Goal: Transaction & Acquisition: Purchase product/service

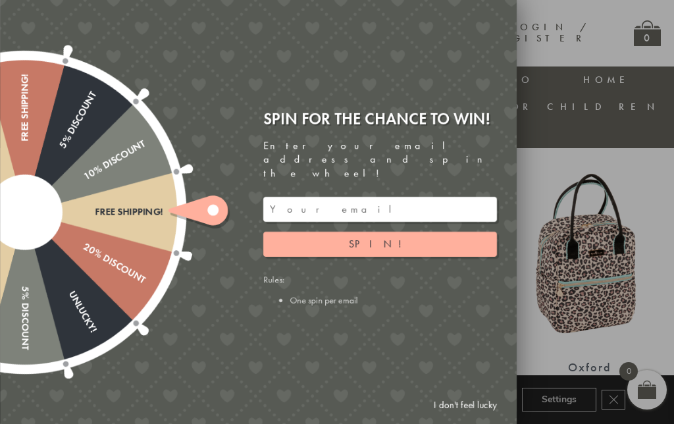
scroll to position [471, 0]
click at [475, 417] on link "I don't feel lucky" at bounding box center [465, 405] width 76 height 24
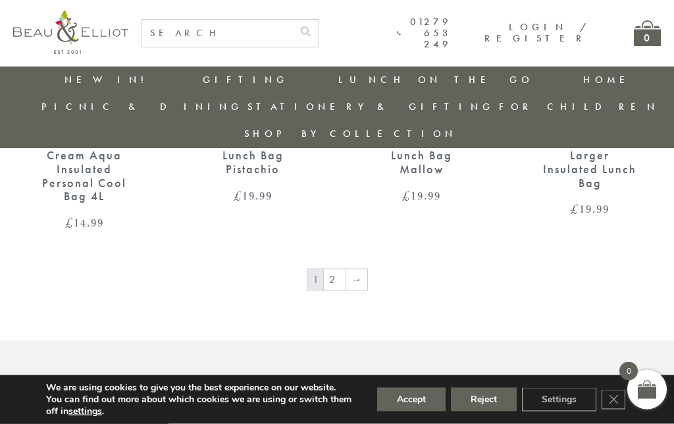
scroll to position [2020, 0]
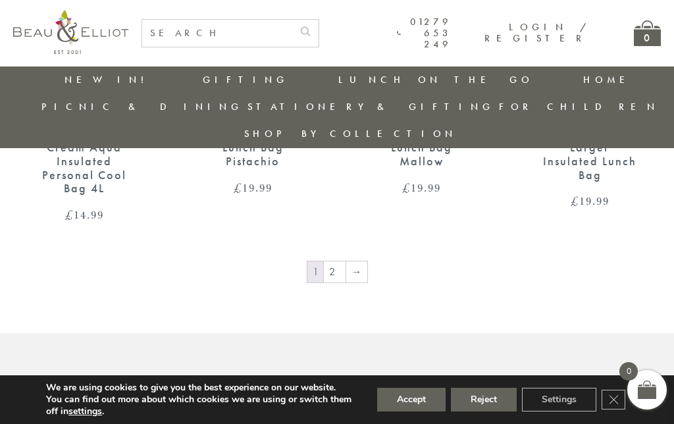
click at [362, 261] on link "→" at bounding box center [356, 271] width 21 height 21
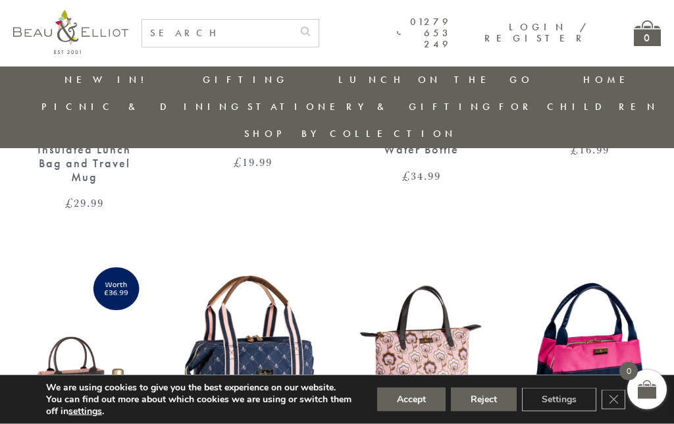
scroll to position [1100, 0]
click at [173, 134] on link "Picnic Cool Bags & Family Picnic Sets" at bounding box center [114, 156] width 118 height 45
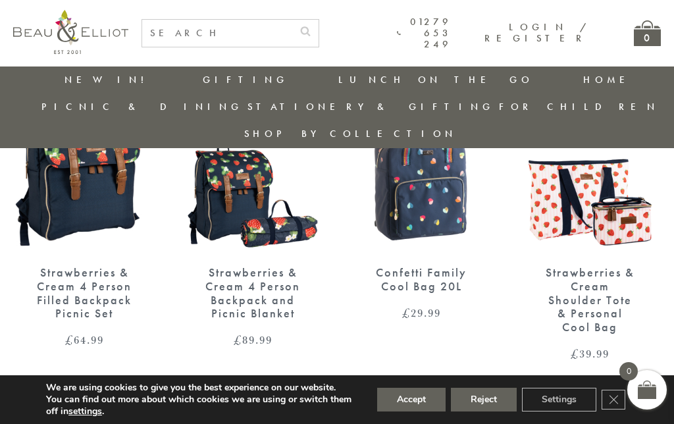
scroll to position [1895, 0]
click at [356, 400] on link "→" at bounding box center [356, 410] width 21 height 21
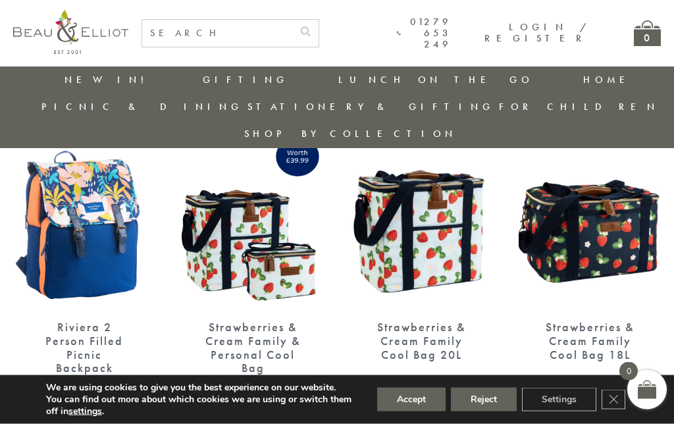
scroll to position [511, 0]
click at [271, 320] on div "Strawberries & Cream Family & Personal Cool Bag" at bounding box center [253, 347] width 96 height 55
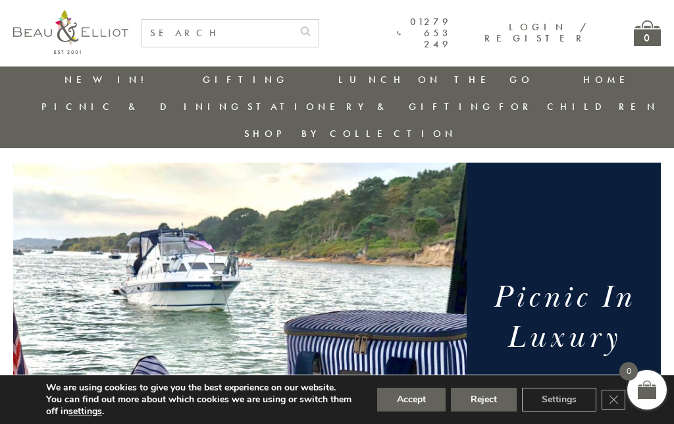
scroll to position [0, 0]
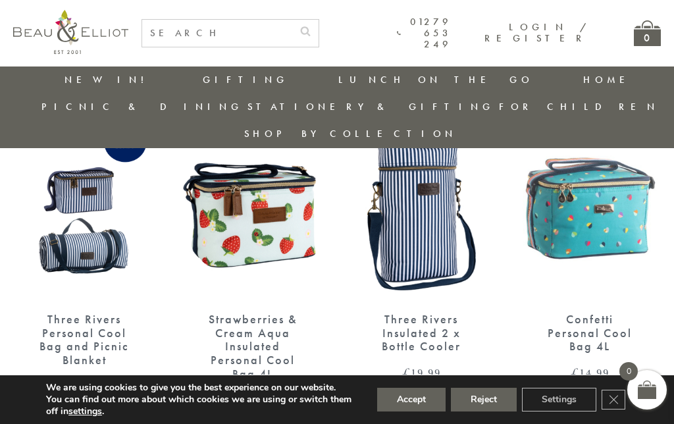
scroll to position [1176, 0]
click at [272, 211] on img at bounding box center [253, 209] width 142 height 184
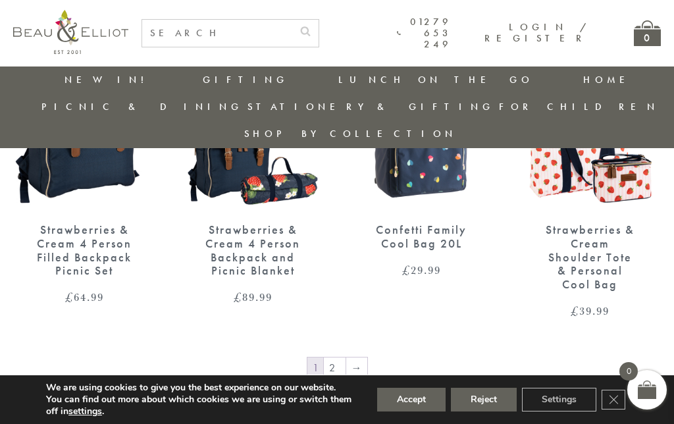
scroll to position [1943, 0]
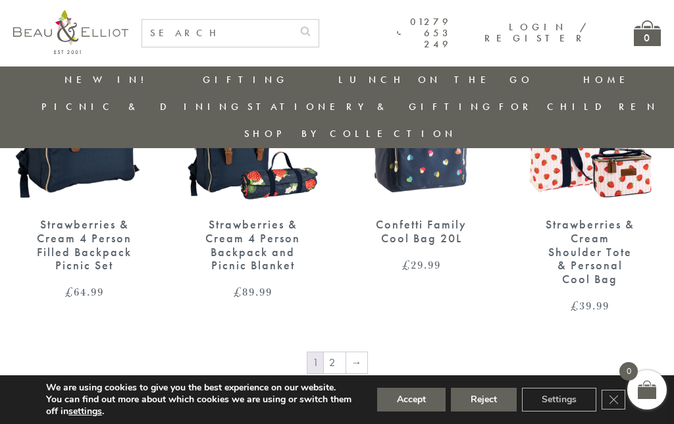
click at [356, 352] on link "→" at bounding box center [356, 362] width 21 height 21
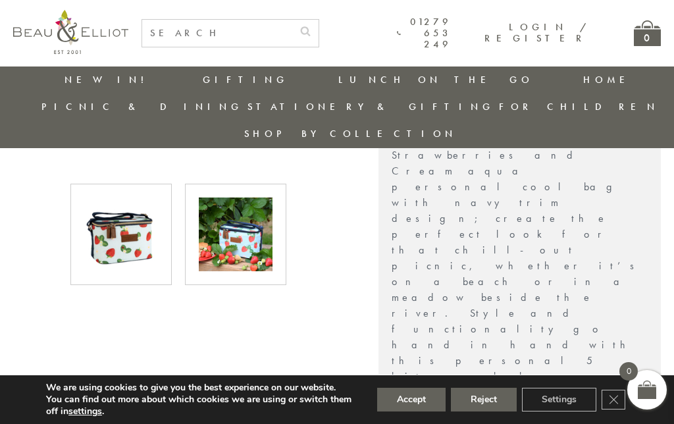
scroll to position [434, 0]
click at [241, 215] on img at bounding box center [236, 235] width 74 height 74
click at [236, 205] on img at bounding box center [236, 235] width 74 height 74
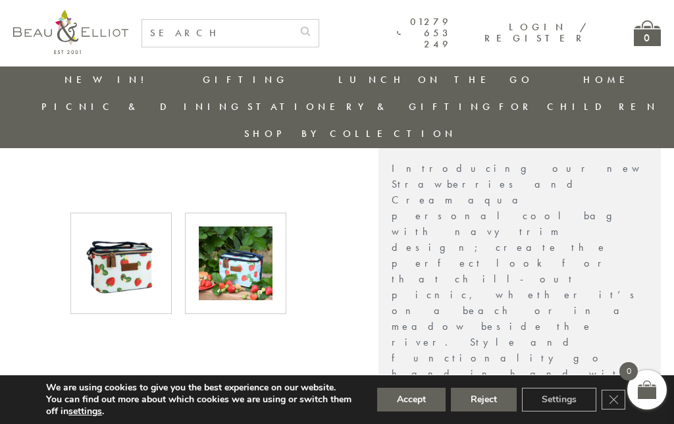
scroll to position [405, 0]
click at [245, 228] on img at bounding box center [236, 264] width 74 height 74
click at [242, 236] on img at bounding box center [236, 264] width 74 height 74
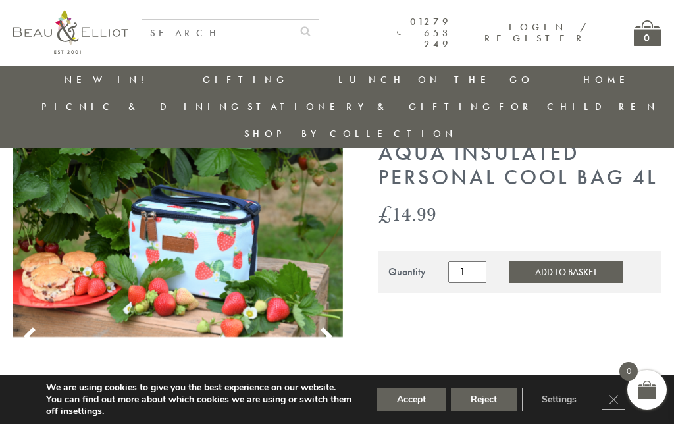
scroll to position [0, 0]
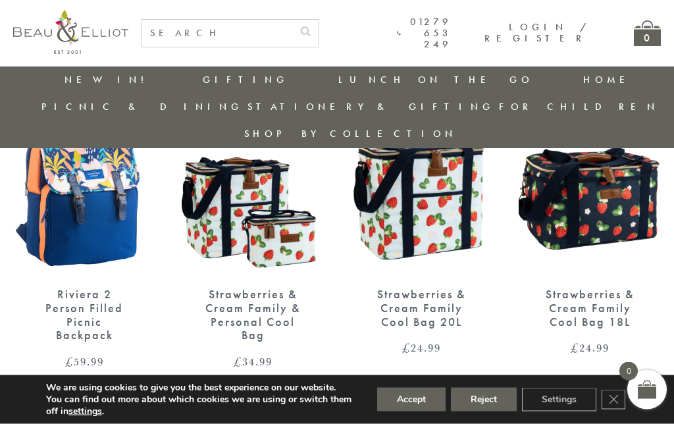
scroll to position [544, 0]
click at [90, 203] on img at bounding box center [84, 183] width 142 height 184
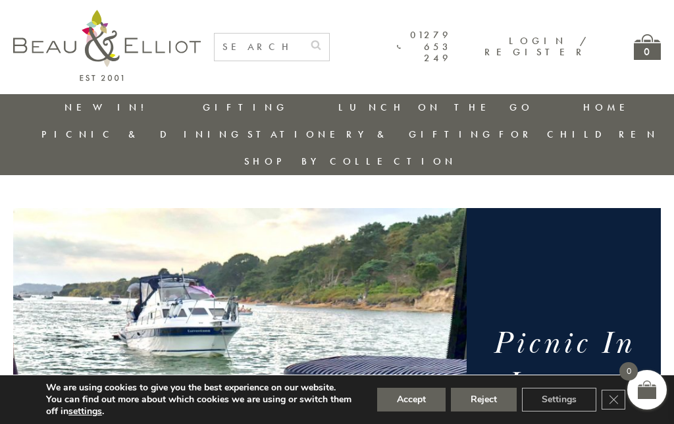
scroll to position [598, 0]
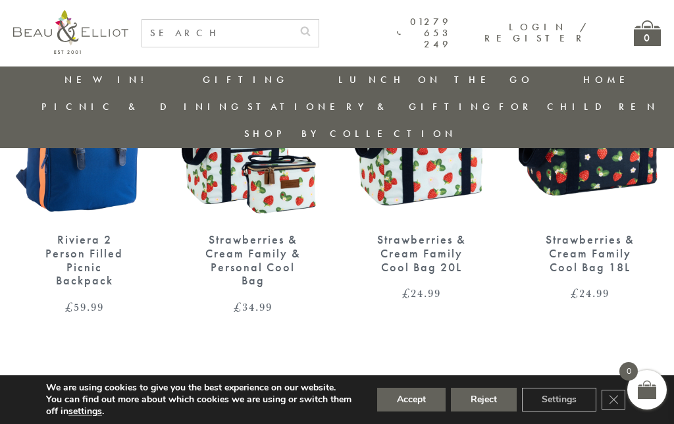
click at [261, 233] on div "Strawberries & Cream Family & Personal Cool Bag" at bounding box center [253, 260] width 96 height 55
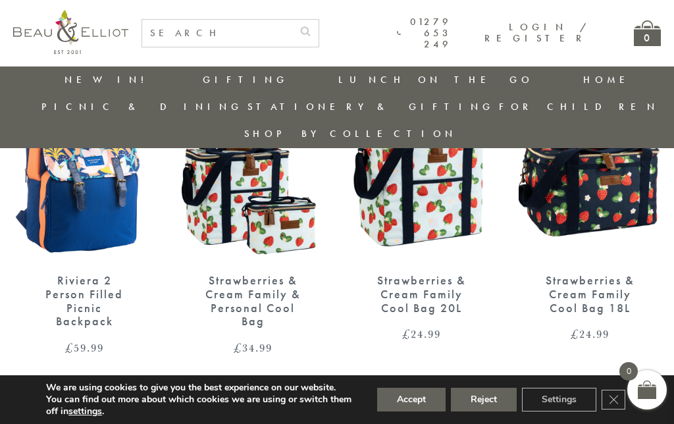
scroll to position [557, 0]
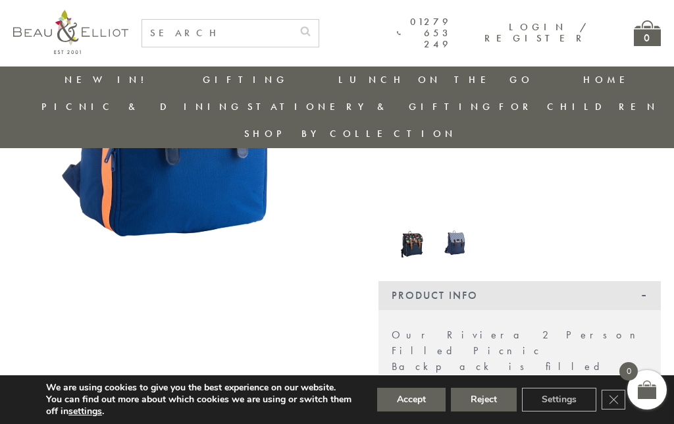
scroll to position [442, 0]
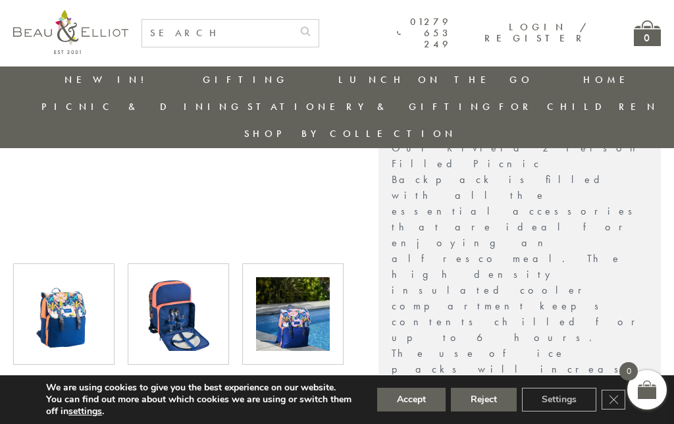
click at [184, 284] on img at bounding box center [179, 314] width 74 height 74
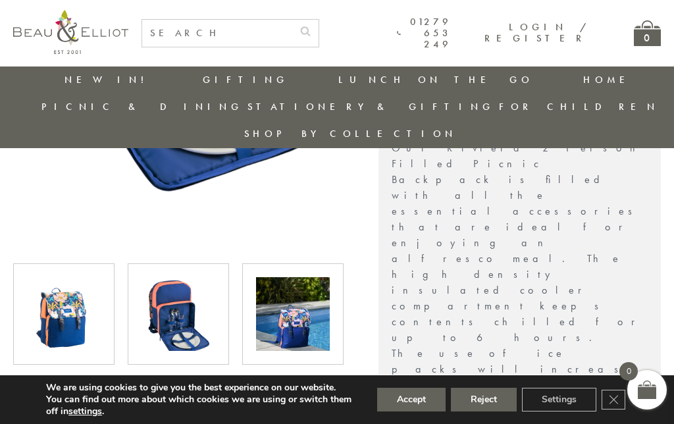
click at [182, 295] on img at bounding box center [179, 314] width 74 height 74
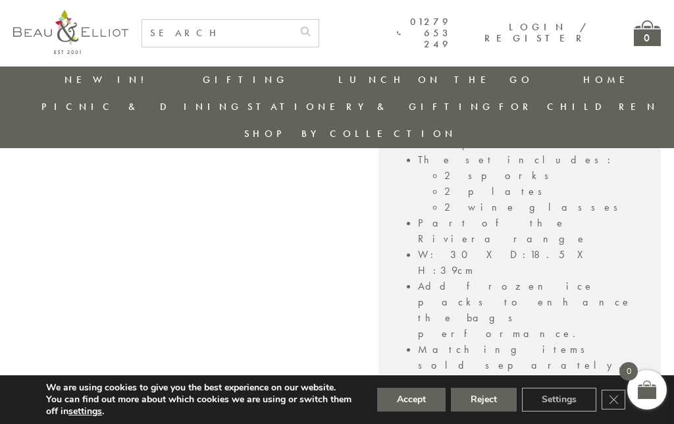
scroll to position [993, 0]
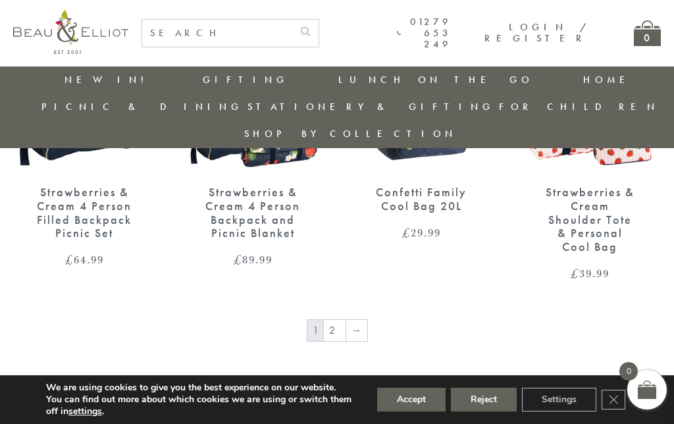
scroll to position [1985, 0]
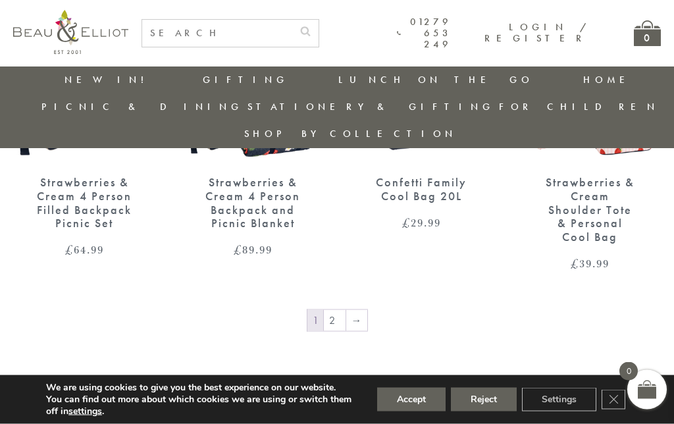
click at [355, 310] on link "→" at bounding box center [356, 320] width 21 height 21
